Goal: Transaction & Acquisition: Subscribe to service/newsletter

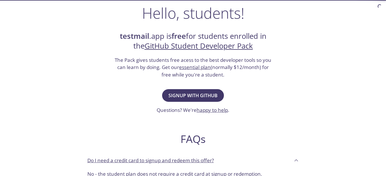
scroll to position [96, 0]
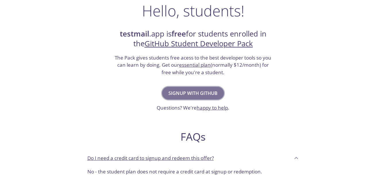
click at [204, 91] on span "Signup with GitHub" at bounding box center [192, 93] width 49 height 8
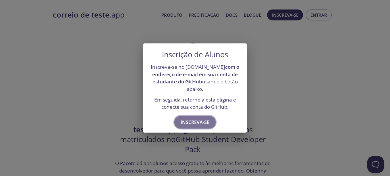
click at [191, 121] on span "Inscreva-se" at bounding box center [195, 122] width 29 height 8
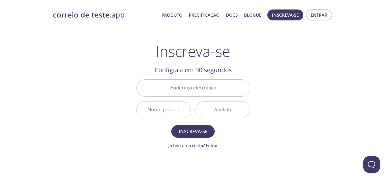
click at [302, 96] on div "correio de teste .app Produto Precificação Docs Blogue Inscreva-se Entrar Inscr…" at bounding box center [193, 138] width 294 height 264
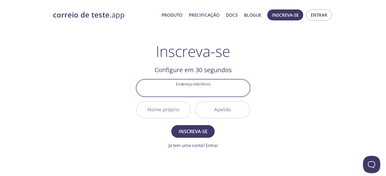
click at [215, 91] on input "Endereço eletrônico" at bounding box center [192, 88] width 113 height 16
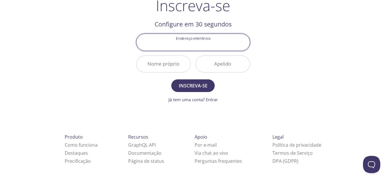
scroll to position [48, 0]
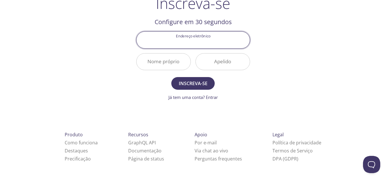
click at [193, 43] on input "Endereço eletrônico" at bounding box center [192, 40] width 113 height 16
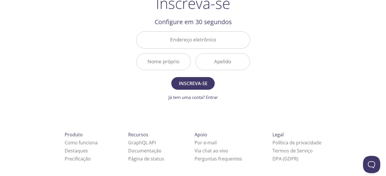
type input "[EMAIL_ADDRESS][DOMAIN_NAME]"
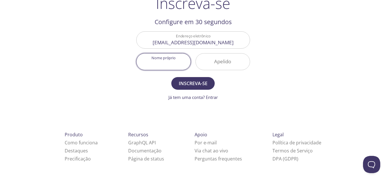
click at [165, 63] on input "Nome próprio" at bounding box center [163, 61] width 54 height 16
type input "Renan"
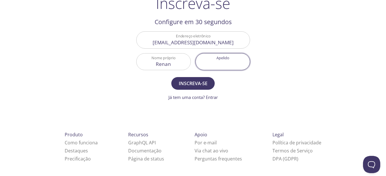
click at [213, 59] on input "Apelido" at bounding box center [223, 61] width 54 height 16
click at [303, 59] on div "correio de teste .app Produto Precificação Docs Blogue Inscreva-se Entrar Inscr…" at bounding box center [193, 90] width 294 height 264
click at [224, 64] on input "goncalvesvanderce" at bounding box center [223, 61] width 54 height 16
type input "goncalves vanderce"
click at [308, 73] on div "correio de teste .app Produto Precificação Docs Blogue Inscreva-se Entrar Inscr…" at bounding box center [193, 90] width 294 height 264
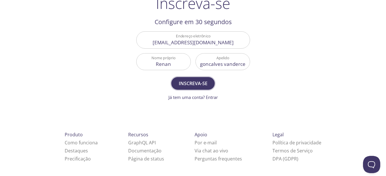
click at [199, 84] on span "Inscreva-se" at bounding box center [193, 83] width 30 height 8
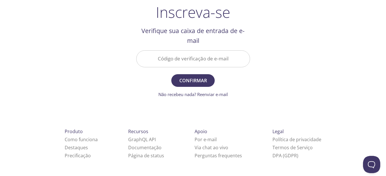
scroll to position [39, 0]
click at [209, 62] on input "Código de verificação de e-mail" at bounding box center [192, 59] width 113 height 16
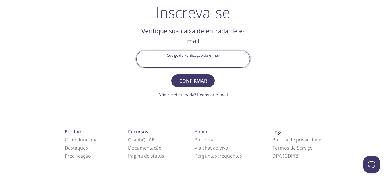
paste input "BKTM69F"
type input "BKTM69F"
click at [307, 55] on div "correio de teste .app Produto Precificação Docs Blogue Inscreva-se Entrar Inscr…" at bounding box center [193, 93] width 294 height 252
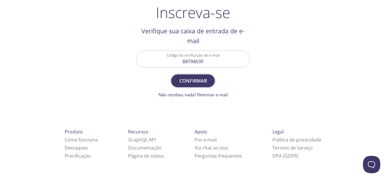
click at [208, 81] on button "Confirmar" at bounding box center [192, 80] width 43 height 13
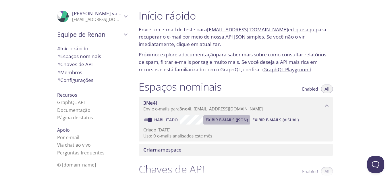
click at [231, 119] on span "Exibir e-mails (JSON)" at bounding box center [227, 119] width 42 height 7
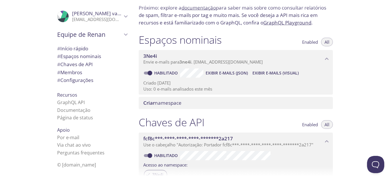
scroll to position [48, 0]
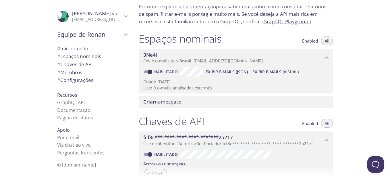
click at [286, 74] on span "Exibir e-mails (visual)" at bounding box center [275, 71] width 46 height 7
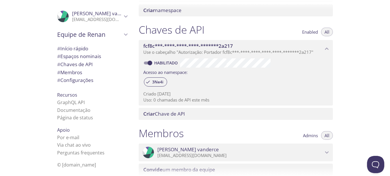
scroll to position [144, 0]
